Goal: Task Accomplishment & Management: Complete application form

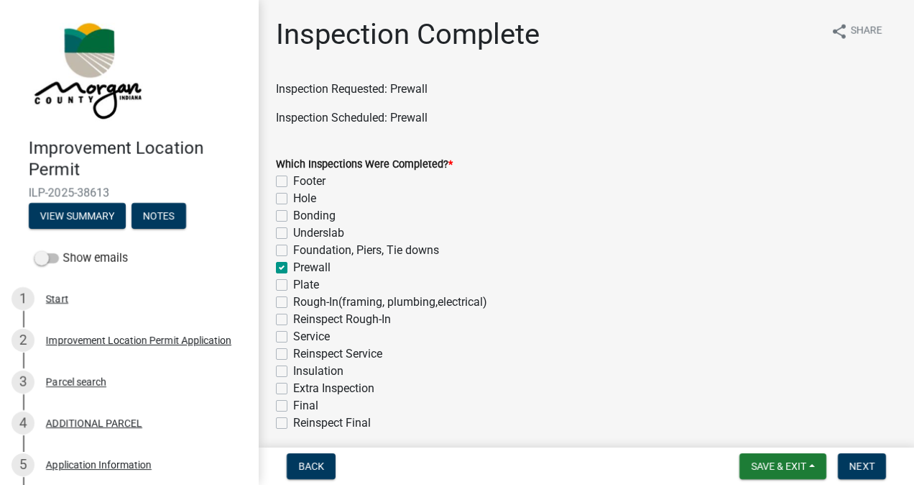
click at [293, 234] on label "Underslab" at bounding box center [318, 232] width 51 height 17
click at [293, 234] on input "Underslab" at bounding box center [297, 228] width 9 height 9
checkbox input "true"
checkbox input "false"
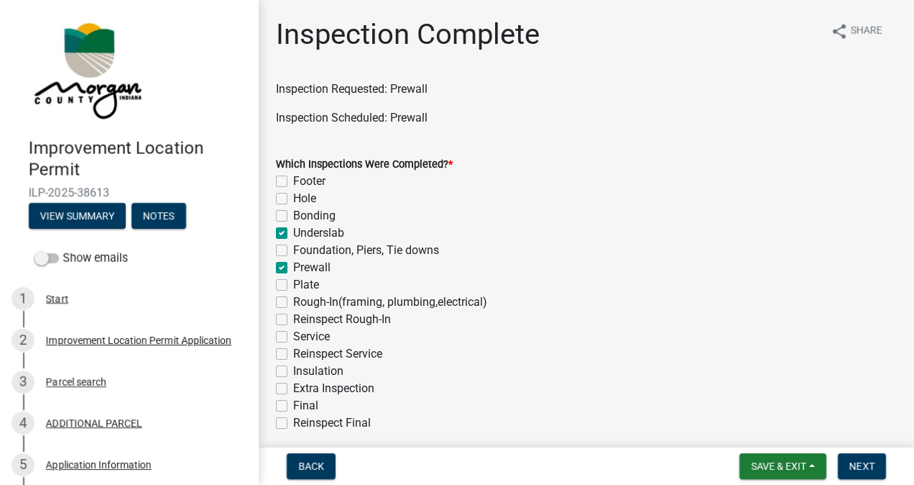
checkbox input "false"
checkbox input "true"
checkbox input "false"
checkbox input "true"
checkbox input "false"
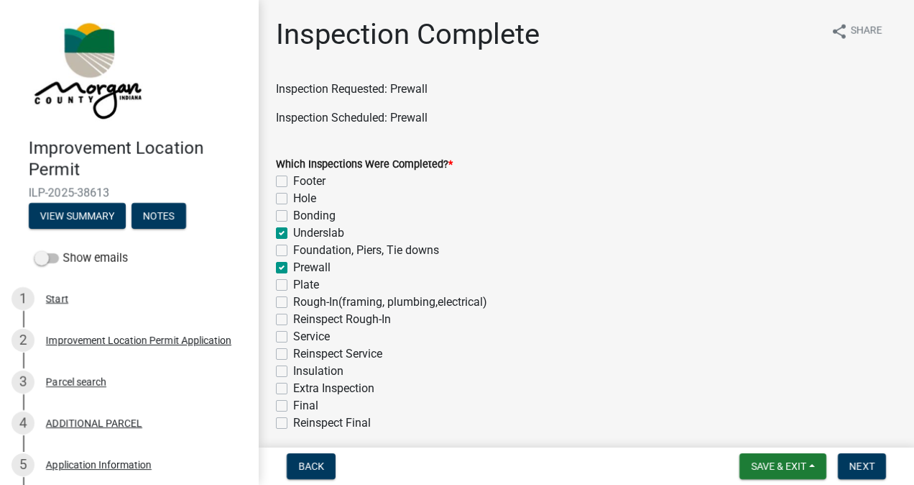
checkbox input "false"
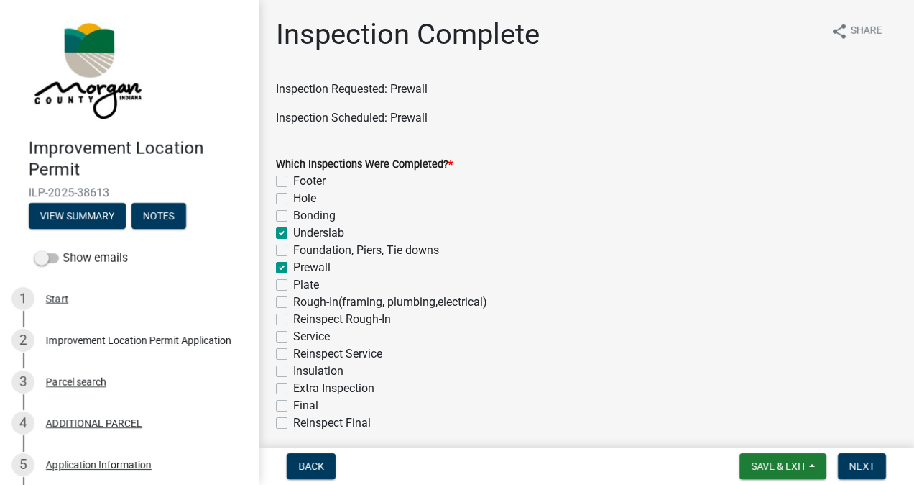
checkbox input "false"
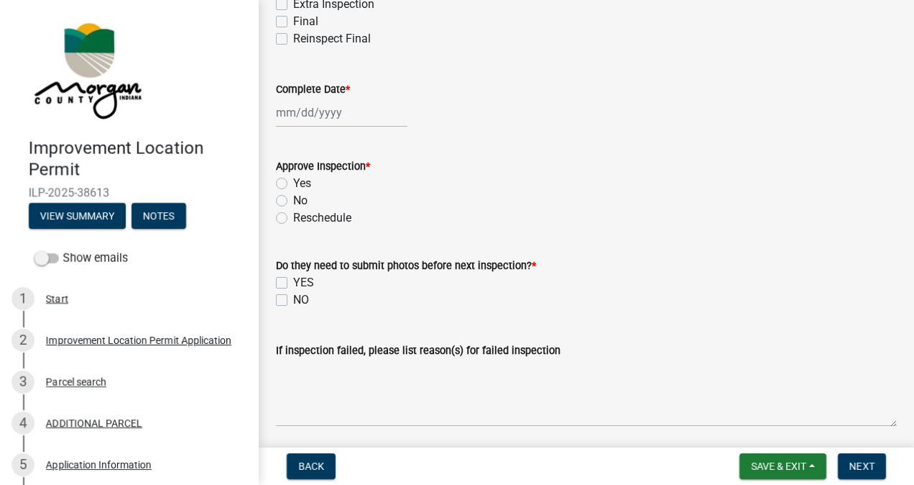
scroll to position [384, 0]
click at [321, 116] on div at bounding box center [342, 112] width 132 height 29
select select "10"
select select "2025"
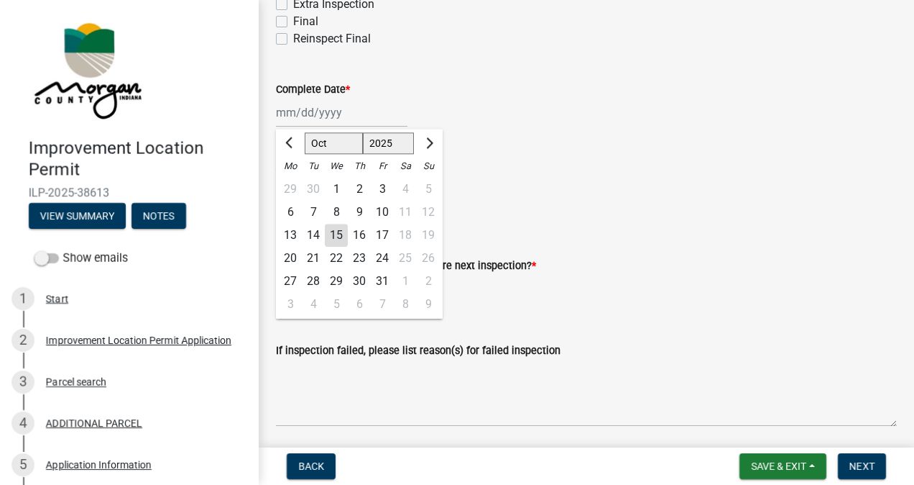
click at [337, 234] on div "15" at bounding box center [336, 235] width 23 height 23
type input "[DATE]"
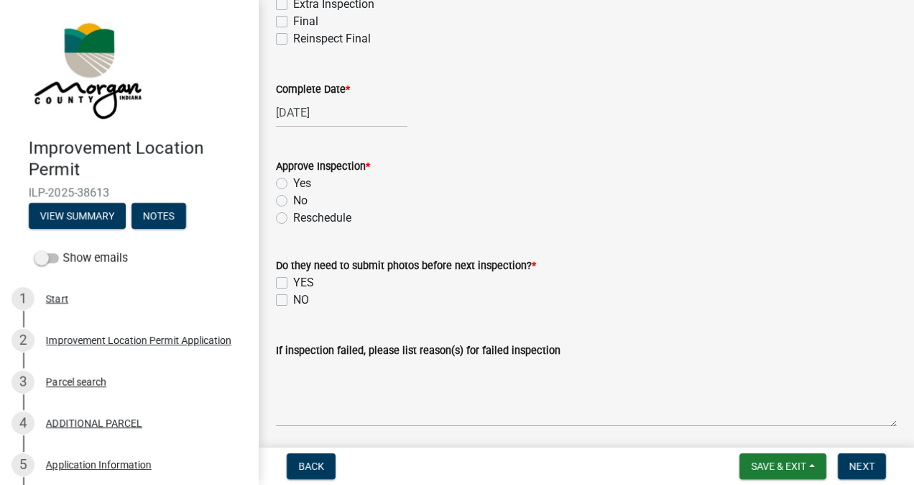
click at [293, 183] on label "Yes" at bounding box center [302, 183] width 18 height 17
click at [293, 183] on input "Yes" at bounding box center [297, 179] width 9 height 9
radio input "true"
click at [293, 297] on label "NO" at bounding box center [301, 299] width 16 height 17
click at [293, 297] on input "NO" at bounding box center [297, 295] width 9 height 9
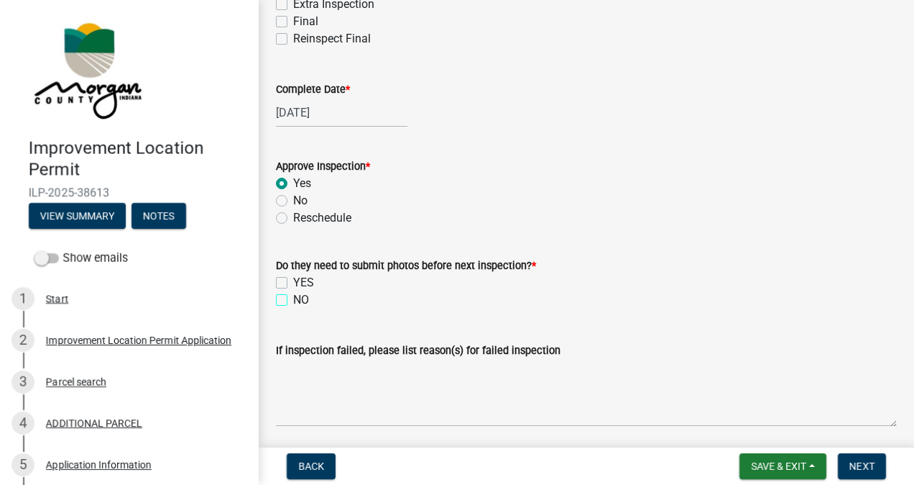
checkbox input "true"
checkbox input "false"
checkbox input "true"
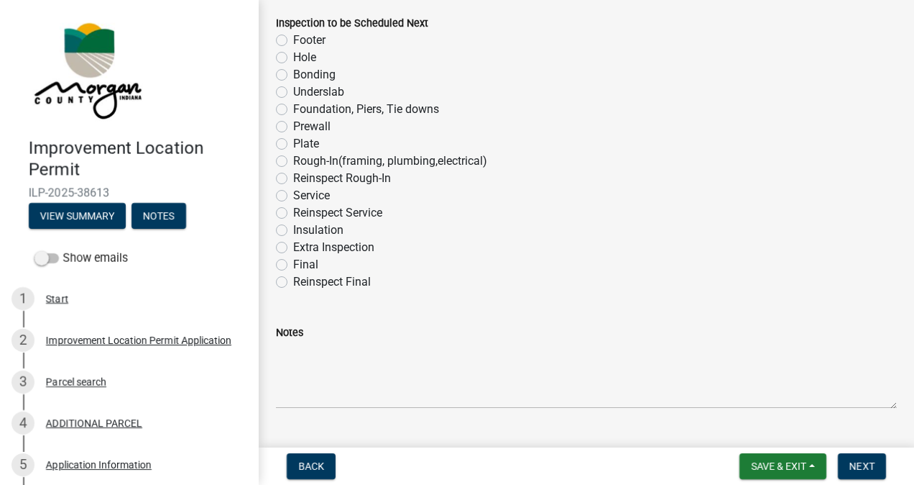
scroll to position [930, 0]
click at [293, 195] on label "Service" at bounding box center [311, 195] width 37 height 17
click at [293, 195] on input "Service" at bounding box center [297, 191] width 9 height 9
radio input "true"
click at [859, 462] on span "Next" at bounding box center [862, 466] width 25 height 12
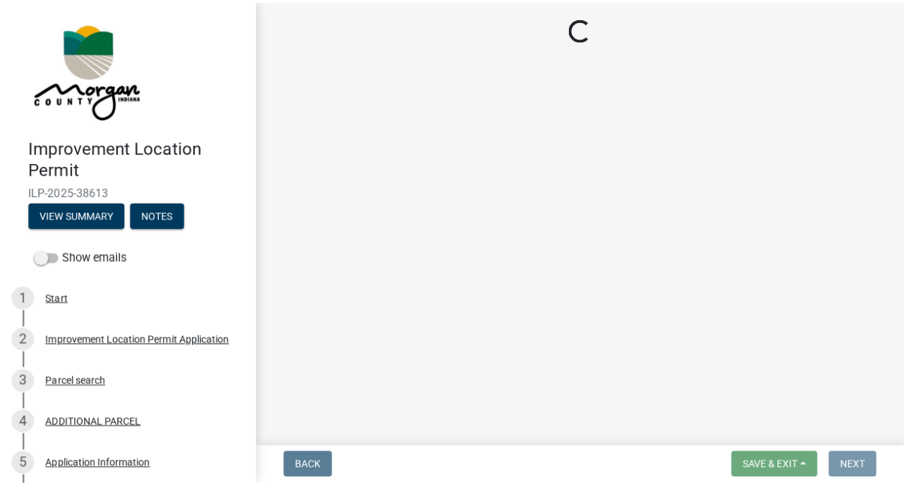
scroll to position [0, 0]
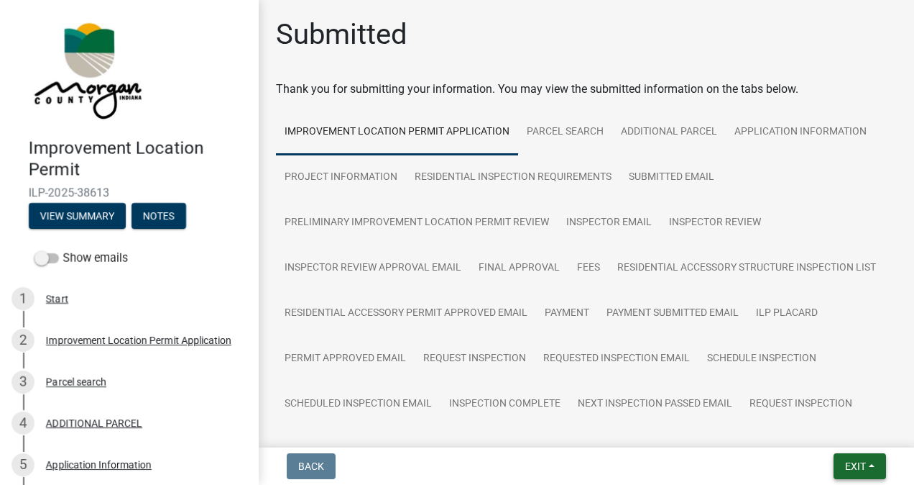
click at [855, 463] on span "Exit" at bounding box center [855, 466] width 21 height 12
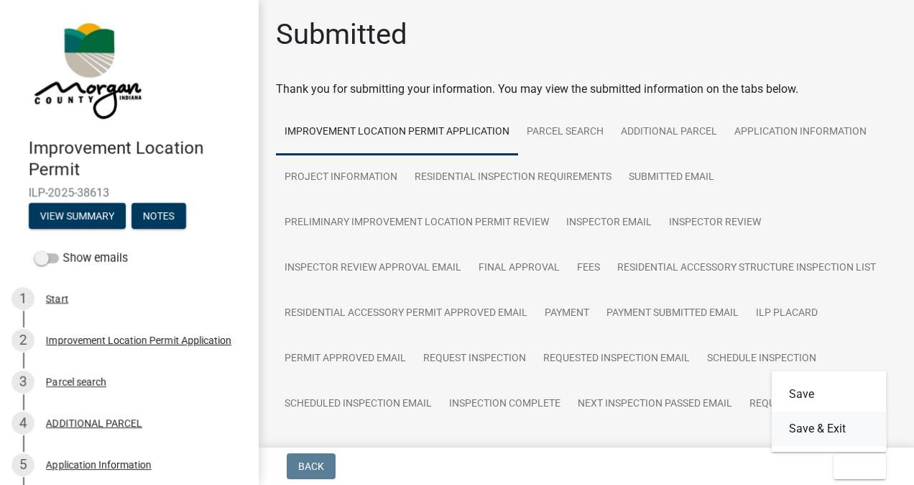
click at [825, 432] on button "Save & Exit" at bounding box center [829, 428] width 115 height 35
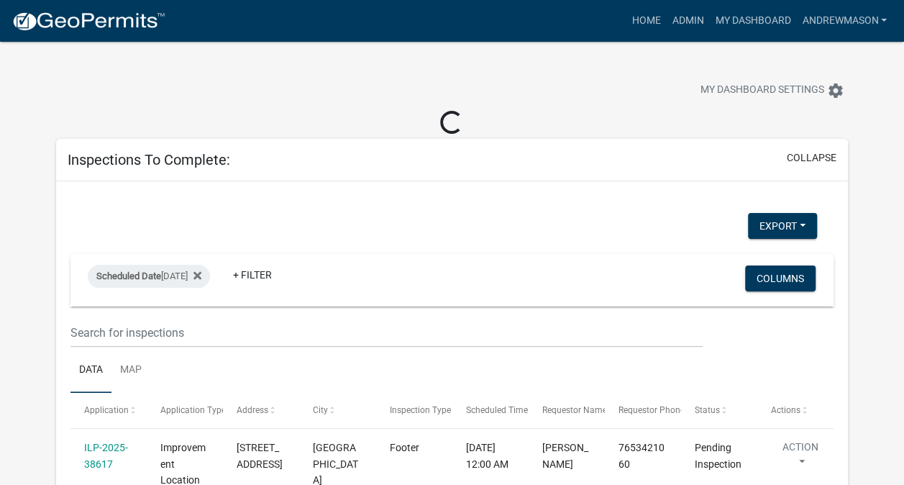
select select "3: 100"
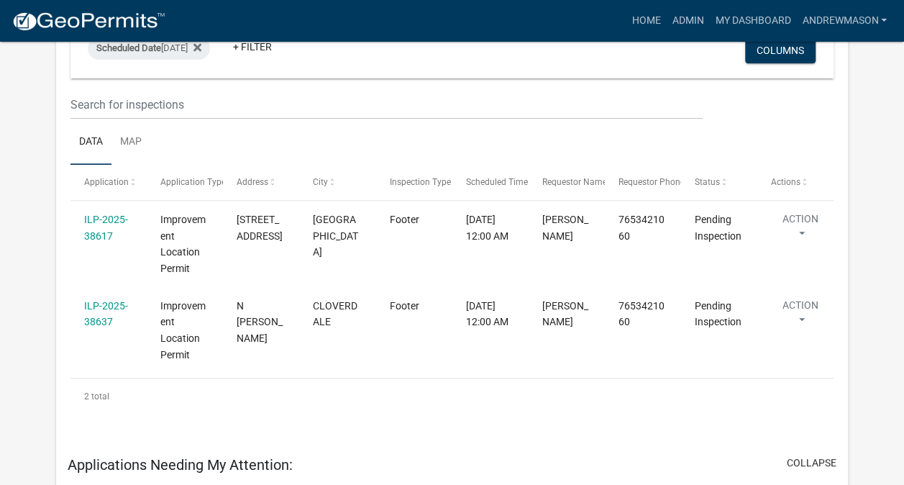
scroll to position [206, 0]
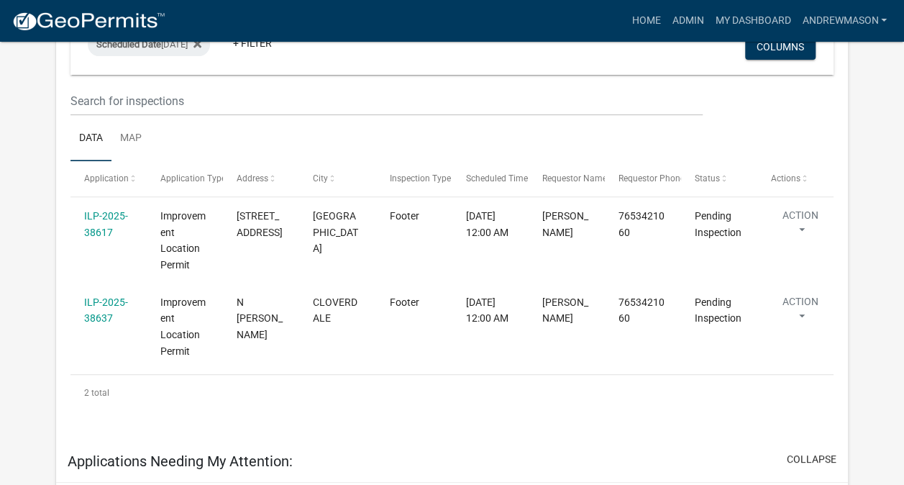
click at [105, 216] on link "ILP-2025-38617" at bounding box center [106, 224] width 44 height 28
